Goal: Browse casually

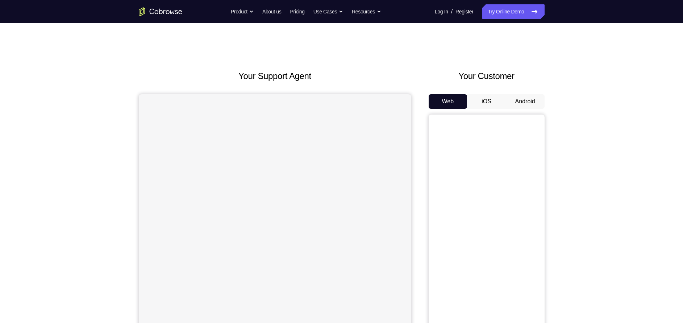
click at [513, 98] on button "Android" at bounding box center [524, 101] width 39 height 14
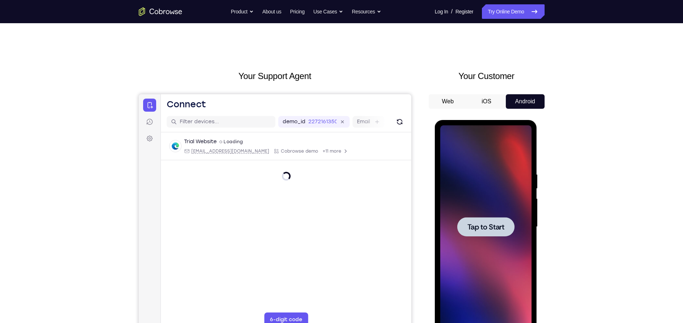
click at [478, 227] on span "Tap to Start" at bounding box center [485, 226] width 37 height 7
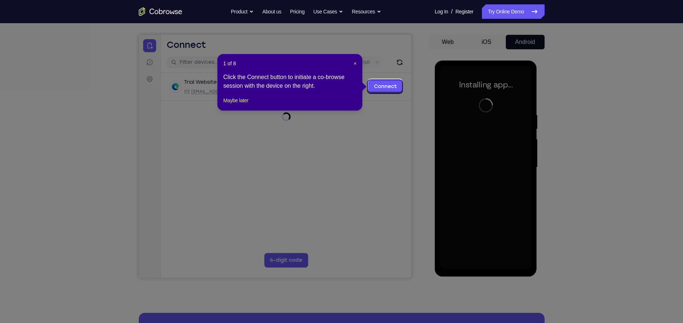
scroll to position [62, 0]
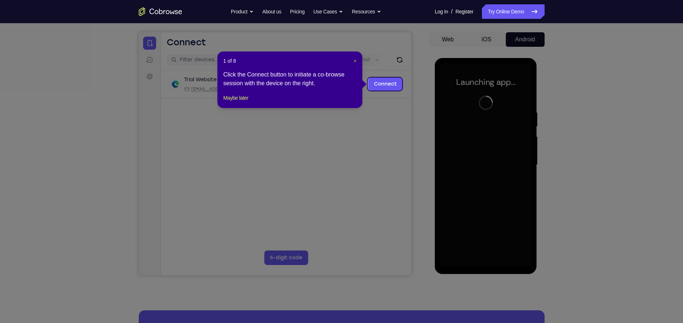
click at [354, 58] on span "×" at bounding box center [354, 61] width 3 height 6
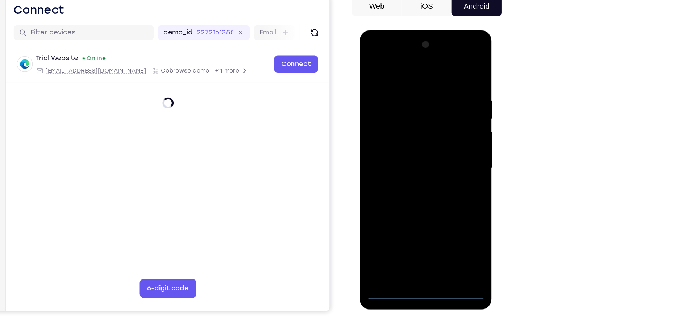
click at [410, 231] on div at bounding box center [410, 136] width 91 height 203
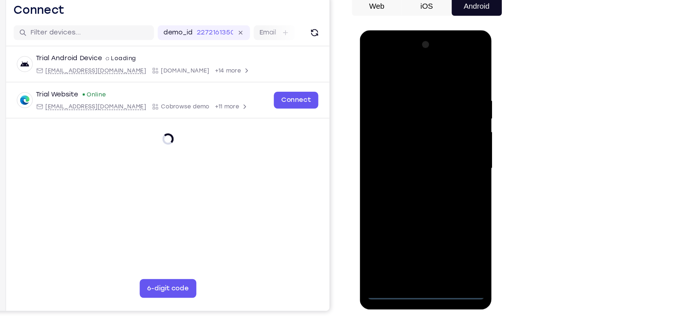
click at [410, 231] on div at bounding box center [410, 136] width 91 height 203
click at [440, 199] on div at bounding box center [410, 136] width 91 height 203
click at [383, 67] on div at bounding box center [410, 136] width 91 height 203
click at [437, 128] on div at bounding box center [410, 136] width 91 height 203
click at [404, 149] on div at bounding box center [410, 136] width 91 height 203
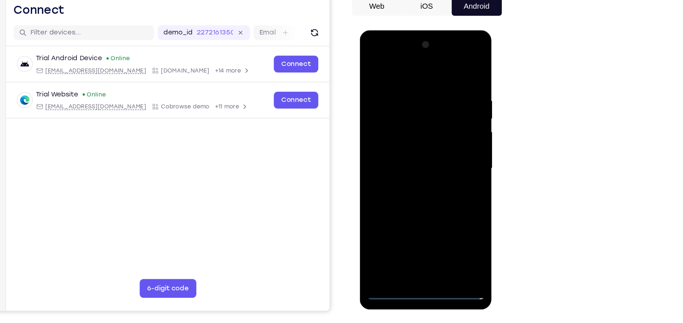
click at [398, 134] on div at bounding box center [410, 136] width 91 height 203
click at [407, 106] on div at bounding box center [410, 136] width 91 height 203
click at [410, 140] on div at bounding box center [410, 136] width 91 height 203
click at [443, 145] on div at bounding box center [410, 136] width 91 height 203
click at [440, 159] on div at bounding box center [410, 136] width 91 height 203
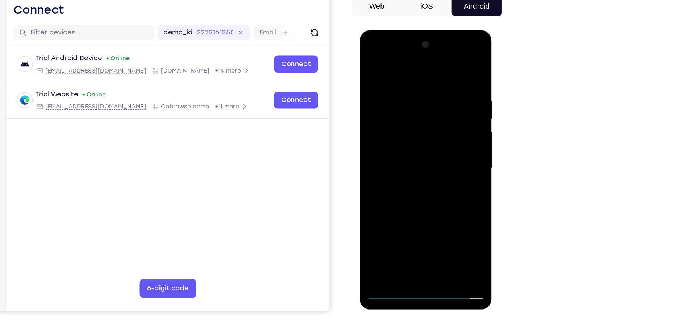
click at [444, 147] on div at bounding box center [410, 136] width 91 height 203
click at [408, 137] on div at bounding box center [410, 136] width 91 height 203
click at [406, 161] on div at bounding box center [410, 136] width 91 height 203
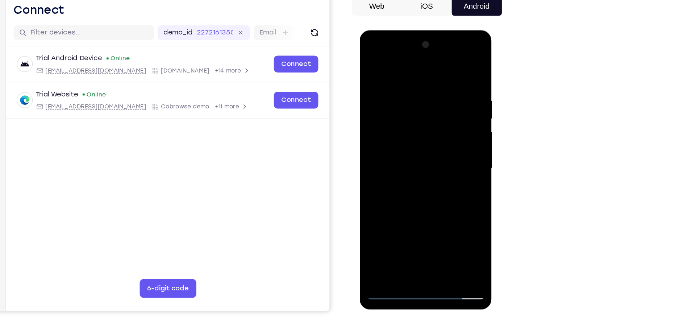
click at [432, 173] on div at bounding box center [410, 136] width 91 height 203
click at [451, 63] on div at bounding box center [410, 136] width 91 height 203
click at [373, 82] on div at bounding box center [410, 136] width 91 height 203
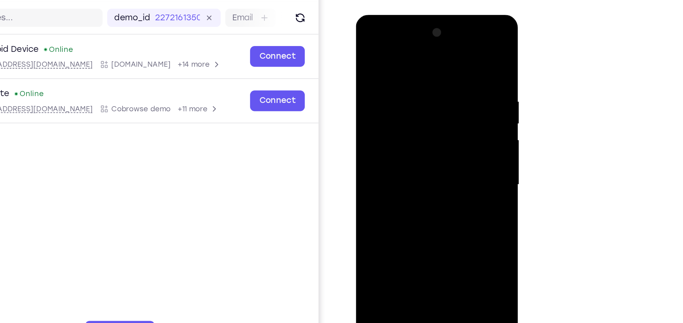
click at [368, 46] on div at bounding box center [406, 121] width 91 height 203
click at [371, 79] on div at bounding box center [406, 121] width 91 height 203
click at [368, 47] on div at bounding box center [406, 121] width 91 height 203
click at [384, 107] on div at bounding box center [406, 121] width 91 height 203
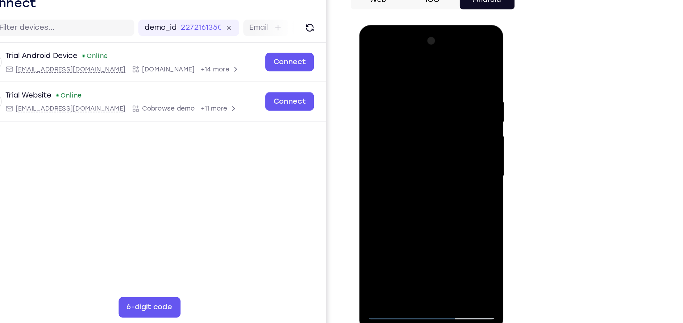
click at [372, 55] on div at bounding box center [409, 131] width 91 height 203
click at [375, 218] on div at bounding box center [409, 131] width 91 height 203
click at [444, 213] on div at bounding box center [409, 131] width 91 height 203
drag, startPoint x: 421, startPoint y: 104, endPoint x: 402, endPoint y: 255, distance: 153.0
click at [402, 242] on html "Online web based iOS Simulators and Android Emulators. Run iPhone, iPad, Mobile…" at bounding box center [410, 133] width 103 height 217
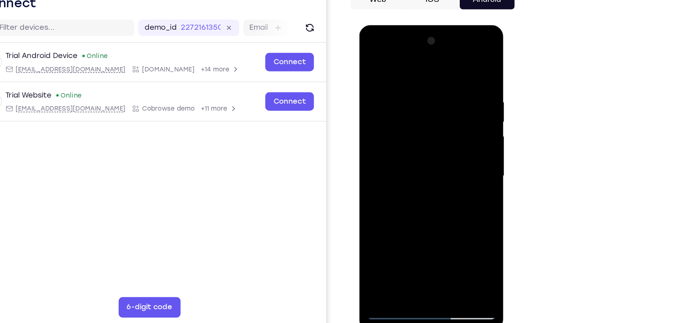
click at [427, 217] on div at bounding box center [409, 131] width 91 height 203
click at [413, 169] on div at bounding box center [409, 131] width 91 height 203
click at [395, 127] on div at bounding box center [409, 131] width 91 height 203
click at [384, 227] on div at bounding box center [409, 131] width 91 height 203
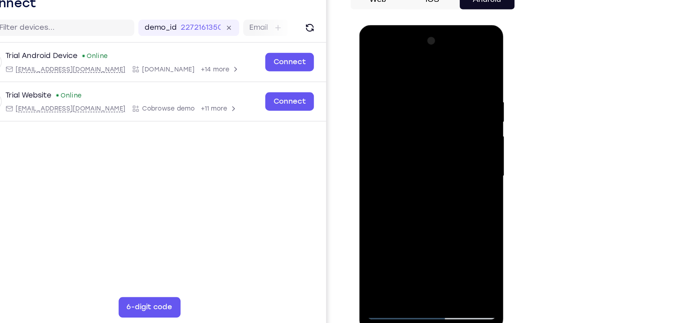
click at [380, 216] on div at bounding box center [409, 131] width 91 height 203
click at [401, 72] on div at bounding box center [409, 131] width 91 height 203
click at [448, 125] on div at bounding box center [409, 131] width 91 height 203
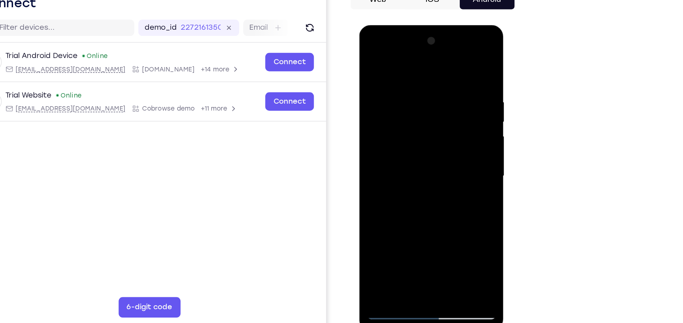
click at [448, 125] on div at bounding box center [409, 131] width 91 height 203
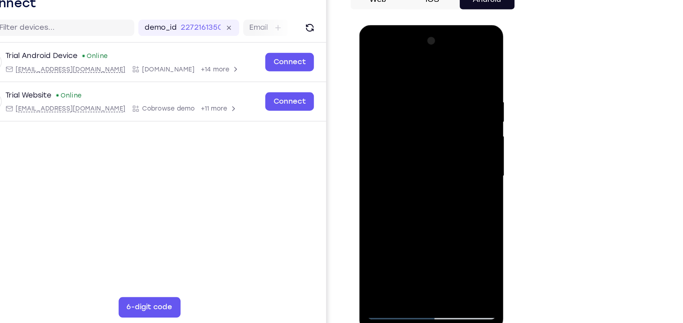
click at [448, 125] on div at bounding box center [409, 131] width 91 height 203
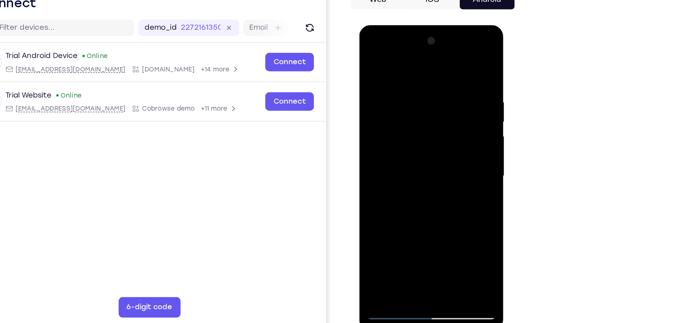
click at [443, 149] on div at bounding box center [409, 131] width 91 height 203
click at [368, 142] on div at bounding box center [409, 131] width 91 height 203
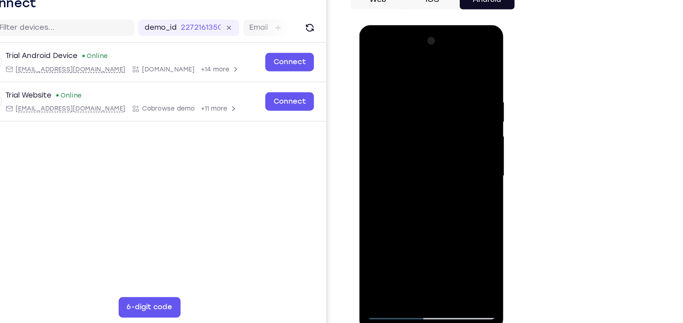
click at [446, 115] on div at bounding box center [409, 131] width 91 height 203
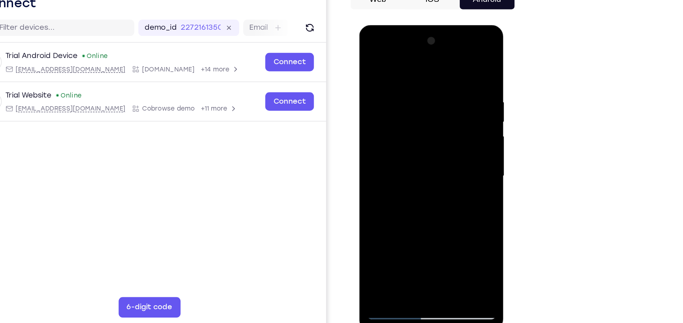
click at [446, 115] on div at bounding box center [409, 131] width 91 height 203
click at [448, 60] on div at bounding box center [409, 131] width 91 height 203
drag, startPoint x: 407, startPoint y: 183, endPoint x: 411, endPoint y: 37, distance: 146.0
click at [411, 37] on div at bounding box center [409, 131] width 91 height 203
drag, startPoint x: 408, startPoint y: 169, endPoint x: 406, endPoint y: 61, distance: 107.6
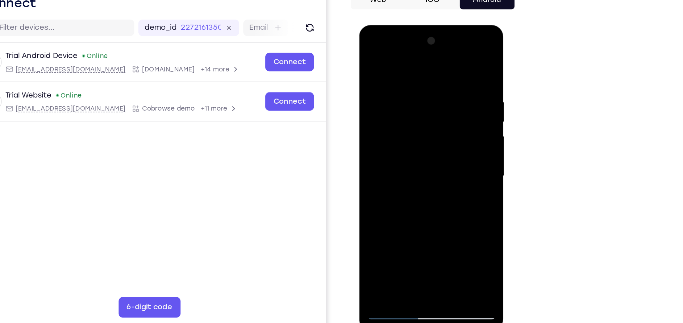
click at [406, 61] on div at bounding box center [409, 131] width 91 height 203
drag, startPoint x: 407, startPoint y: 173, endPoint x: 425, endPoint y: 16, distance: 158.5
click at [425, 25] on html "Online web based iOS Simulators and Android Emulators. Run iPhone, iPad, Mobile…" at bounding box center [410, 133] width 103 height 217
drag, startPoint x: 421, startPoint y: 179, endPoint x: 425, endPoint y: 100, distance: 78.7
click at [425, 100] on div at bounding box center [409, 131] width 91 height 203
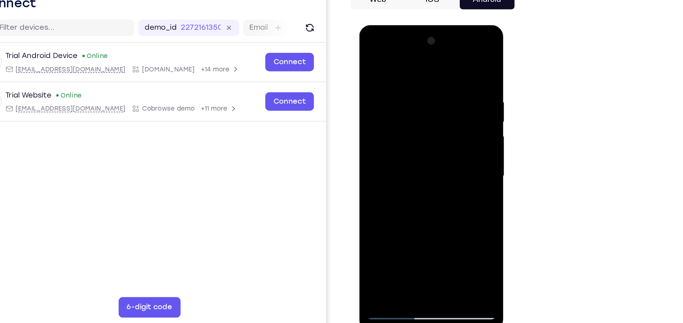
drag, startPoint x: 402, startPoint y: 192, endPoint x: 424, endPoint y: 51, distance: 142.5
click at [424, 51] on div at bounding box center [409, 131] width 91 height 203
click at [448, 134] on div at bounding box center [409, 131] width 91 height 203
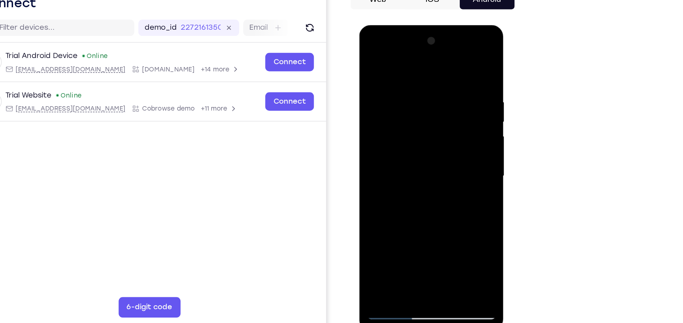
drag, startPoint x: 414, startPoint y: 173, endPoint x: 414, endPoint y: -9, distance: 181.8
click at [414, 25] on html "Online web based iOS Simulators and Android Emulators. Run iPhone, iPad, Mobile…" at bounding box center [410, 133] width 103 height 217
drag, startPoint x: 403, startPoint y: 176, endPoint x: 400, endPoint y: 32, distance: 143.8
click at [400, 32] on div at bounding box center [409, 131] width 91 height 203
drag, startPoint x: 409, startPoint y: 187, endPoint x: 415, endPoint y: 33, distance: 153.7
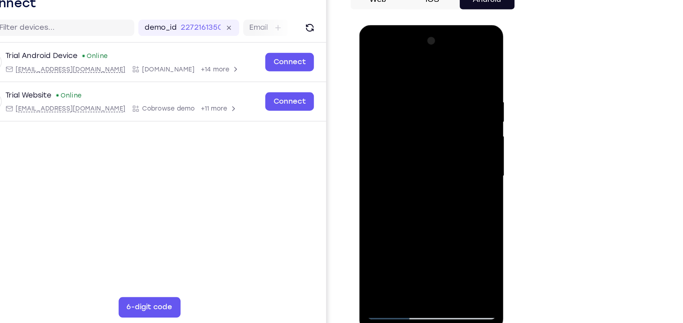
click at [415, 33] on div at bounding box center [409, 131] width 91 height 203
drag, startPoint x: 407, startPoint y: 182, endPoint x: 413, endPoint y: 57, distance: 125.4
click at [413, 57] on div at bounding box center [409, 131] width 91 height 203
drag, startPoint x: 417, startPoint y: 180, endPoint x: 424, endPoint y: 53, distance: 127.3
click at [424, 53] on div at bounding box center [409, 131] width 91 height 203
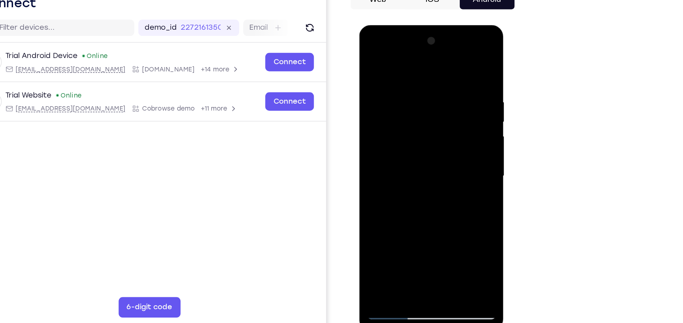
drag, startPoint x: 429, startPoint y: 174, endPoint x: 433, endPoint y: 52, distance: 121.8
click at [433, 52] on div at bounding box center [409, 131] width 91 height 203
drag, startPoint x: 419, startPoint y: 182, endPoint x: 426, endPoint y: 55, distance: 126.9
click at [426, 55] on div at bounding box center [409, 131] width 91 height 203
drag, startPoint x: 426, startPoint y: 181, endPoint x: 441, endPoint y: 64, distance: 117.9
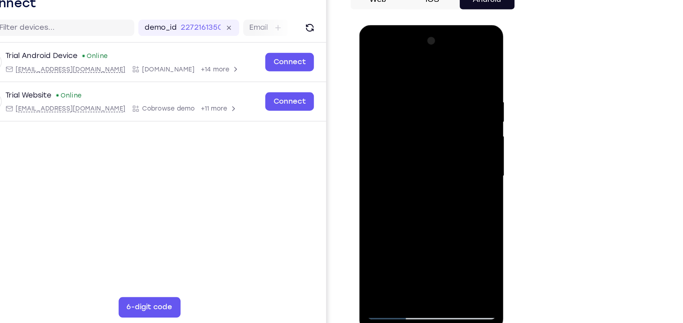
click at [441, 64] on div at bounding box center [409, 131] width 91 height 203
drag, startPoint x: 432, startPoint y: 180, endPoint x: 440, endPoint y: 59, distance: 121.9
click at [440, 59] on div at bounding box center [409, 131] width 91 height 203
drag, startPoint x: 399, startPoint y: 195, endPoint x: 428, endPoint y: 3, distance: 194.7
click at [428, 25] on html "Online web based iOS Simulators and Android Emulators. Run iPhone, iPad, Mobile…" at bounding box center [410, 133] width 103 height 217
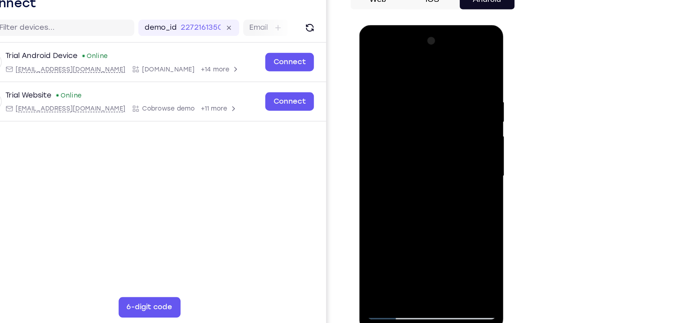
drag, startPoint x: 388, startPoint y: 133, endPoint x: 400, endPoint y: -21, distance: 155.1
click at [400, 25] on html "Online web based iOS Simulators and Android Emulators. Run iPhone, iPad, Mobile…" at bounding box center [410, 133] width 103 height 217
drag, startPoint x: 416, startPoint y: 176, endPoint x: 419, endPoint y: 32, distance: 144.9
click at [419, 32] on div at bounding box center [409, 131] width 91 height 203
drag, startPoint x: 444, startPoint y: 105, endPoint x: 447, endPoint y: 132, distance: 27.6
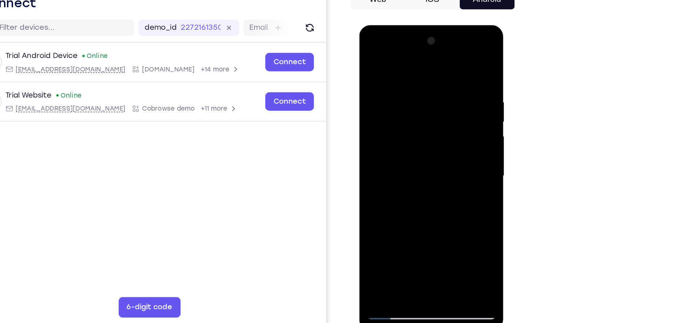
click at [447, 132] on div at bounding box center [409, 131] width 91 height 203
click at [449, 130] on div at bounding box center [409, 131] width 91 height 203
drag, startPoint x: 404, startPoint y: 153, endPoint x: 430, endPoint y: -21, distance: 176.1
click at [430, 25] on html "Online web based iOS Simulators and Android Emulators. Run iPhone, iPad, Mobile…" at bounding box center [410, 133] width 103 height 217
drag, startPoint x: 435, startPoint y: 164, endPoint x: 429, endPoint y: 58, distance: 106.3
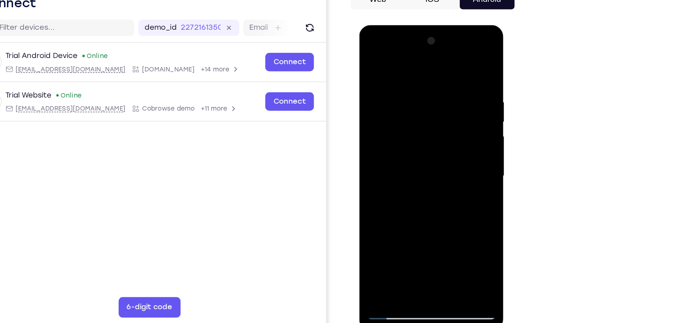
click at [429, 58] on div at bounding box center [409, 131] width 91 height 203
drag, startPoint x: 423, startPoint y: 177, endPoint x: 442, endPoint y: -5, distance: 182.8
click at [442, 25] on html "Online web based iOS Simulators and Android Emulators. Run iPhone, iPad, Mobile…" at bounding box center [410, 133] width 103 height 217
drag, startPoint x: 409, startPoint y: 169, endPoint x: 437, endPoint y: 6, distance: 165.4
click at [437, 25] on html "Online web based iOS Simulators and Android Emulators. Run iPhone, iPad, Mobile…" at bounding box center [410, 133] width 103 height 217
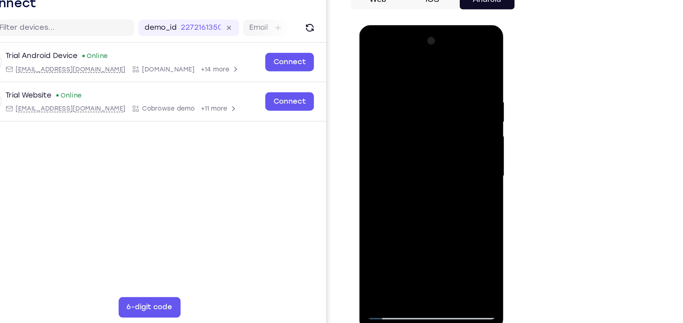
drag, startPoint x: 431, startPoint y: 101, endPoint x: 432, endPoint y: 252, distance: 151.0
click at [432, 242] on html "Online web based iOS Simulators and Android Emulators. Run iPhone, iPad, Mobile…" at bounding box center [410, 133] width 103 height 217
click at [449, 70] on div at bounding box center [409, 131] width 91 height 203
drag, startPoint x: 430, startPoint y: 99, endPoint x: 427, endPoint y: 161, distance: 61.6
click at [427, 161] on div at bounding box center [409, 131] width 91 height 203
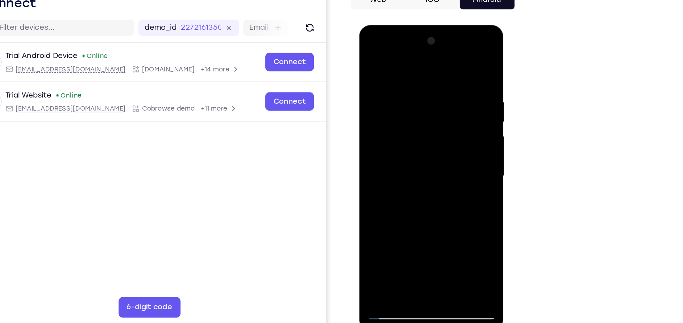
click at [450, 130] on div at bounding box center [409, 131] width 91 height 203
